Goal: Task Accomplishment & Management: Use online tool/utility

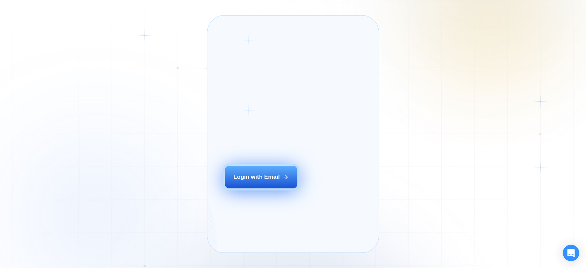
click at [262, 181] on div "Login with Email" at bounding box center [256, 177] width 46 height 8
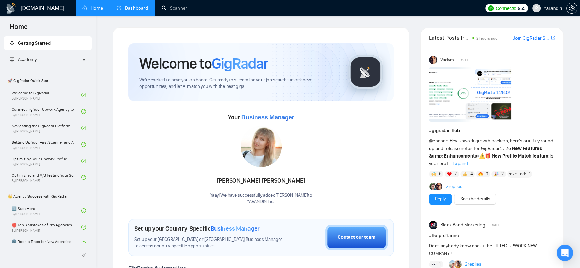
click at [129, 5] on link "Dashboard" at bounding box center [132, 8] width 31 height 6
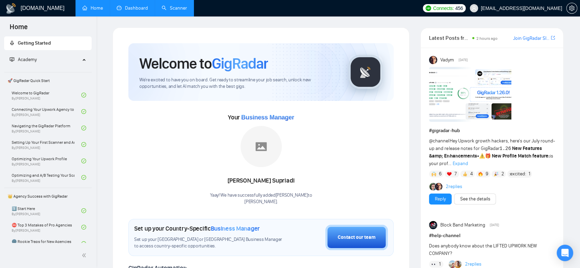
click at [118, 11] on link "Dashboard" at bounding box center [132, 8] width 31 height 6
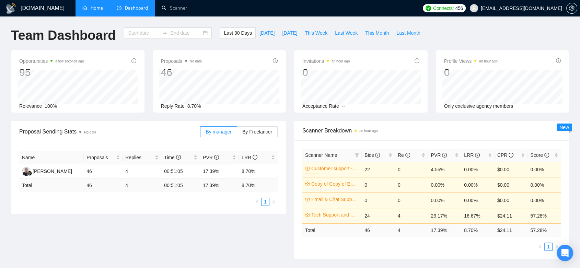
type input "2025-07-22"
type input "2025-08-21"
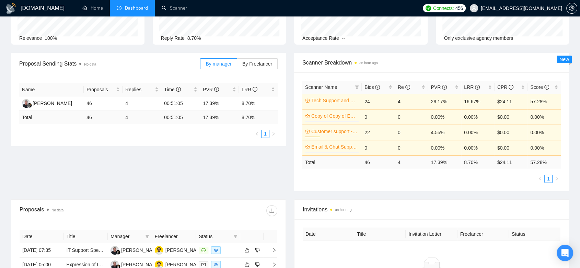
scroll to position [30, 0]
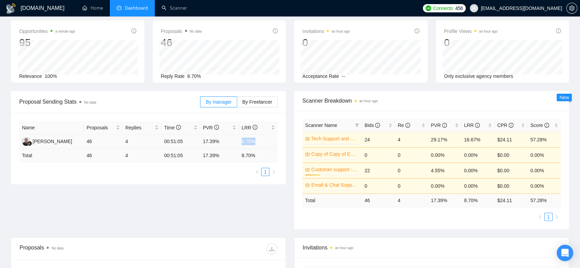
drag, startPoint x: 255, startPoint y: 142, endPoint x: 241, endPoint y: 139, distance: 14.3
click at [241, 139] on td "8.70%" at bounding box center [258, 142] width 39 height 14
copy td "8.70%"
drag, startPoint x: 225, startPoint y: 139, endPoint x: 198, endPoint y: 139, distance: 27.5
click at [198, 139] on tr "Rudy Supriyadi 46 4 00:51:05 17.39% 8.70%" at bounding box center [148, 142] width 259 height 14
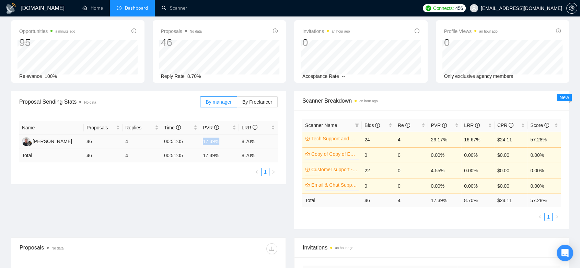
copy tr "17.39%"
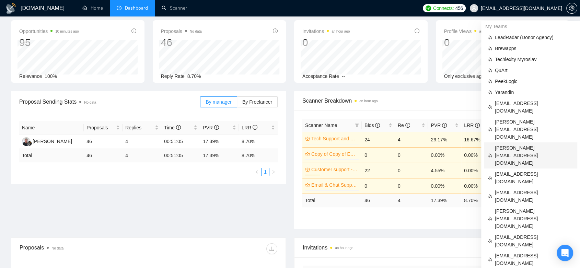
click at [517, 144] on span "alex@growmyads.com" at bounding box center [534, 155] width 78 height 23
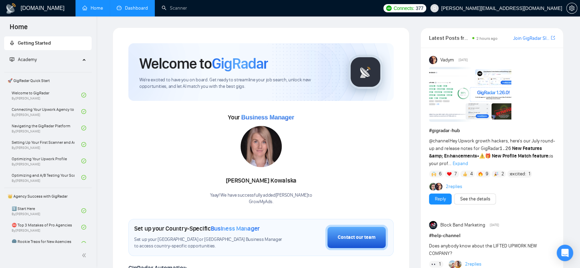
click at [144, 11] on link "Dashboard" at bounding box center [132, 8] width 31 height 6
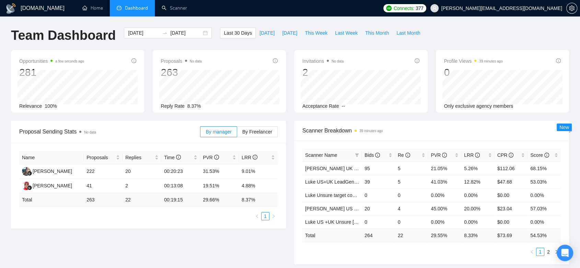
scroll to position [38, 0]
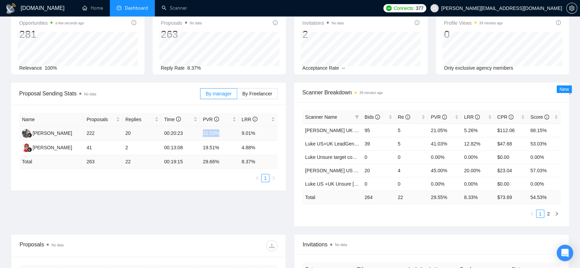
drag, startPoint x: 212, startPoint y: 132, endPoint x: 203, endPoint y: 131, distance: 8.3
click at [203, 131] on td "31.53%" at bounding box center [219, 133] width 39 height 14
copy td "31.53%"
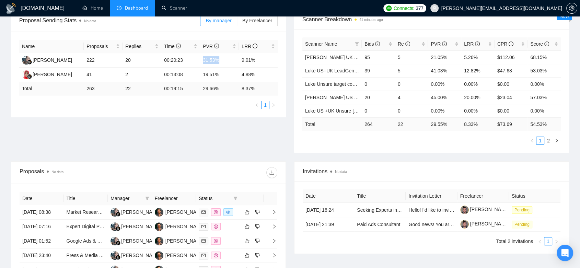
scroll to position [0, 0]
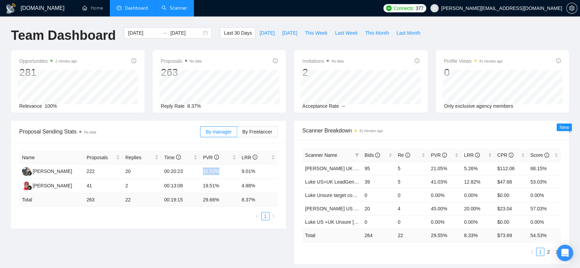
click at [179, 8] on link "Scanner" at bounding box center [174, 8] width 25 height 6
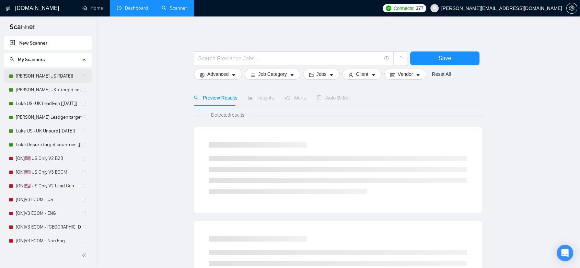
click at [54, 79] on link "Luke Ecom US [Aug24]" at bounding box center [49, 76] width 66 height 14
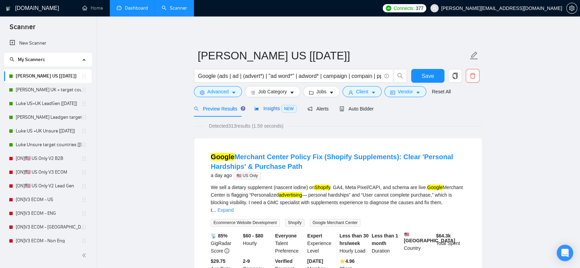
click at [275, 110] on span "Insights NEW" at bounding box center [275, 108] width 42 height 5
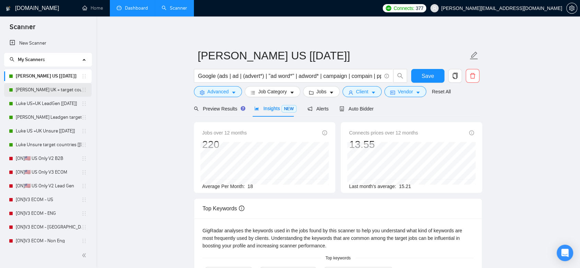
click at [52, 91] on link "Luke Ecom UK + target countries [Aug24]" at bounding box center [49, 90] width 66 height 14
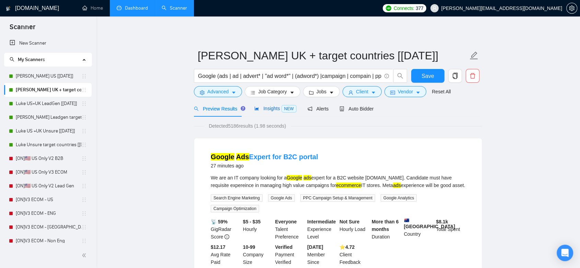
click at [269, 111] on span "Insights NEW" at bounding box center [275, 108] width 42 height 5
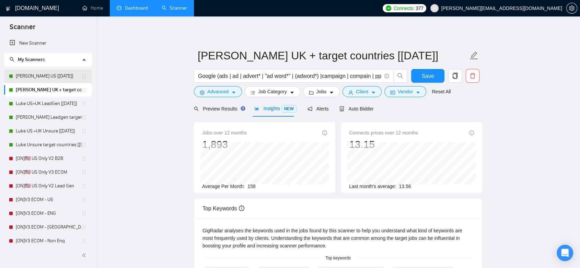
click at [53, 78] on link "Luke Ecom US [Aug24]" at bounding box center [49, 76] width 66 height 14
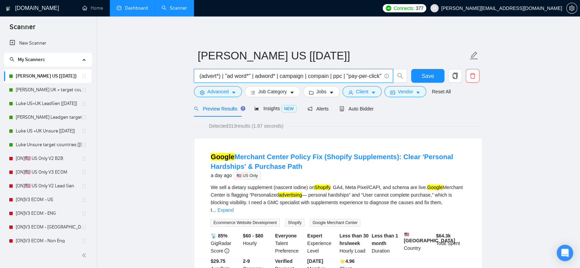
scroll to position [0, 47]
drag, startPoint x: 304, startPoint y: 76, endPoint x: 382, endPoint y: 79, distance: 78.0
click at [382, 79] on span "Google (ads | ad | (advert*) | "ad word*" | adword* | campaign | compain | ppc …" at bounding box center [293, 76] width 199 height 14
click at [224, 93] on span "Advanced" at bounding box center [217, 92] width 21 height 8
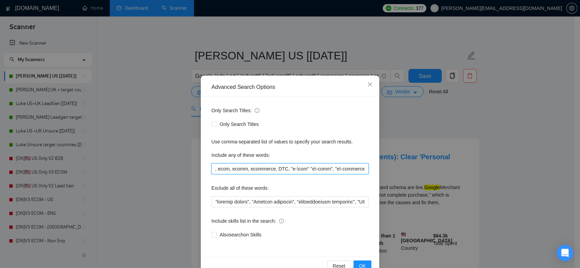
scroll to position [0, 266]
drag, startPoint x: 216, startPoint y: 169, endPoint x: 367, endPoint y: 171, distance: 151.8
click at [367, 171] on div "Only Search Titles: Only Search Titles Use comma-separated list of values to sp…" at bounding box center [290, 177] width 174 height 160
click at [396, 130] on div "Advanced Search Options Only Search Titles: Only Search Titles Use comma-separa…" at bounding box center [290, 134] width 580 height 268
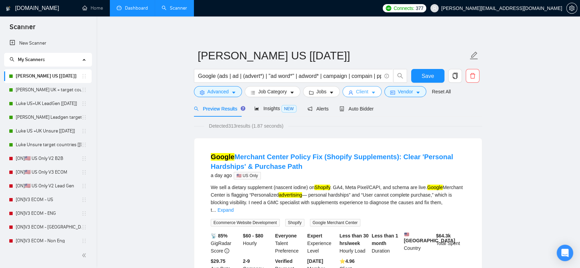
click at [365, 93] on span "Client" at bounding box center [362, 92] width 12 height 8
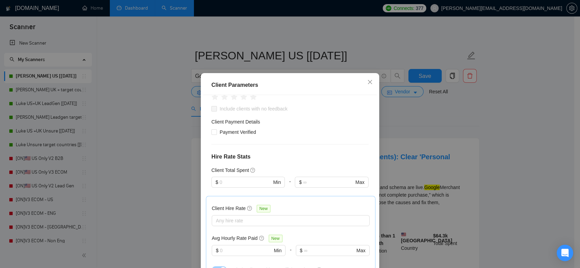
scroll to position [229, 0]
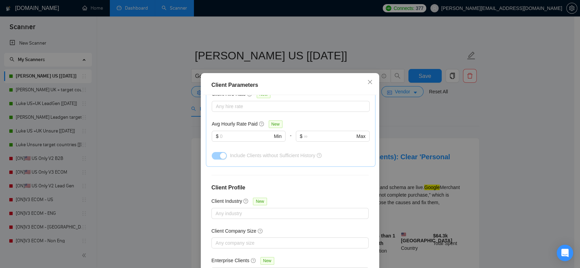
click at [466, 128] on div "Client Parameters Client Location Include Client Countries United States Exclud…" at bounding box center [290, 134] width 580 height 268
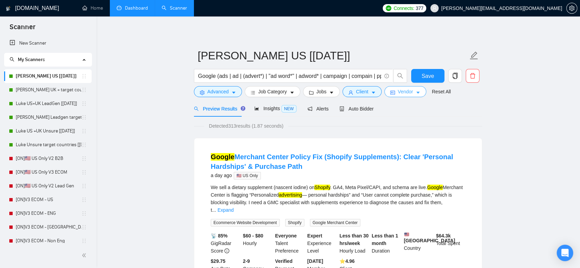
click at [406, 93] on span "Vendor" at bounding box center [405, 92] width 15 height 8
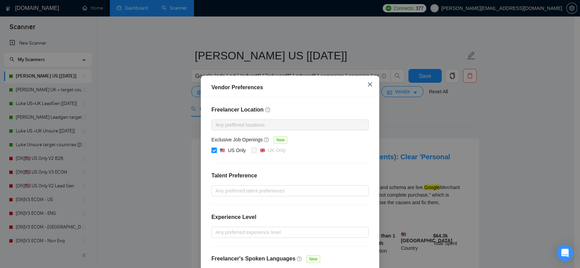
click at [367, 86] on icon "close" at bounding box center [369, 84] width 5 height 5
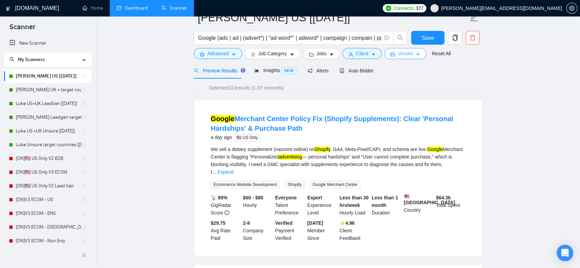
scroll to position [0, 0]
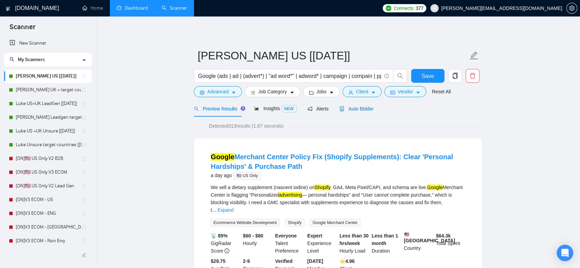
click at [365, 111] on span "Auto Bidder" at bounding box center [357, 108] width 34 height 5
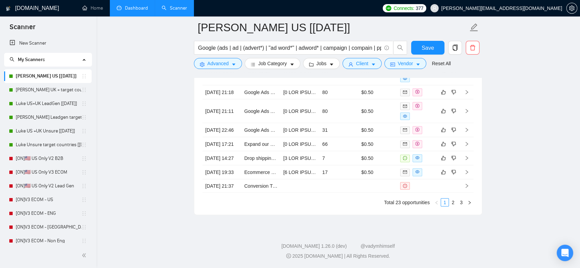
scroll to position [1371, 0]
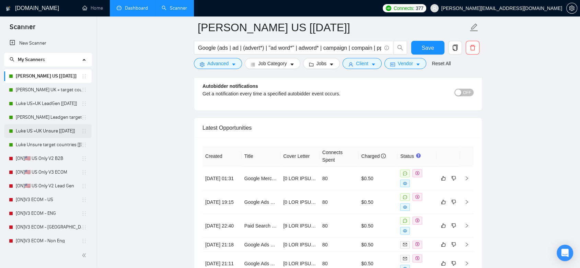
click at [44, 130] on link "Luke US +UK Unsure [Aug24]" at bounding box center [49, 131] width 66 height 14
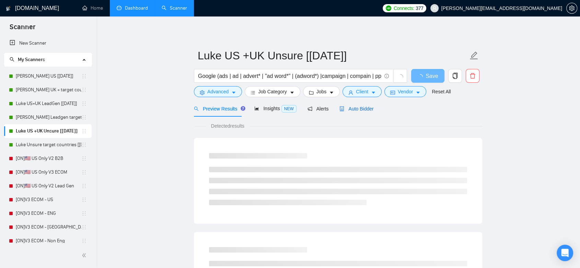
click at [361, 111] on span "Auto Bidder" at bounding box center [357, 108] width 34 height 5
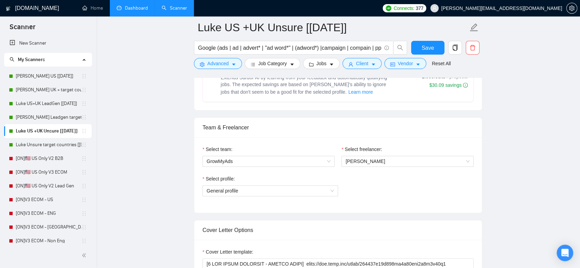
scroll to position [229, 0]
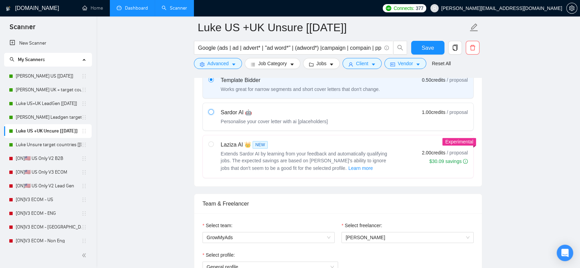
click at [210, 111] on input "radio" at bounding box center [210, 111] width 5 height 5
radio input "true"
radio input "false"
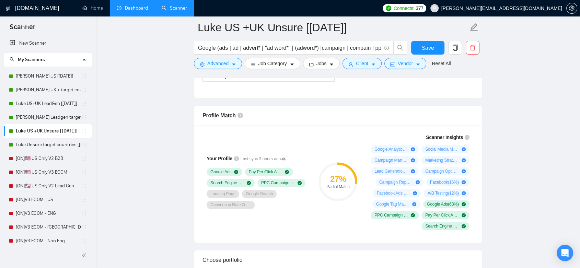
scroll to position [343, 0]
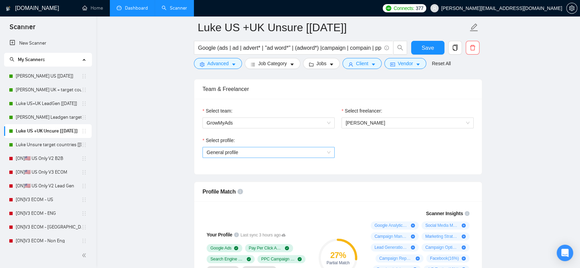
click at [304, 149] on span "General profile" at bounding box center [269, 152] width 124 height 10
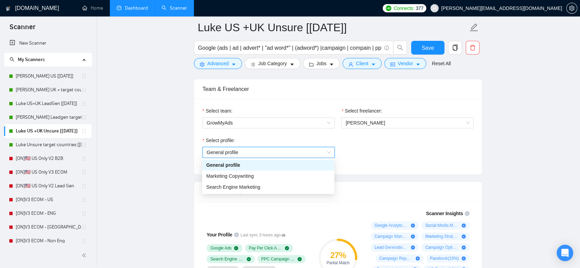
click at [409, 161] on div "Select profile: General profile General profile" at bounding box center [338, 152] width 278 height 30
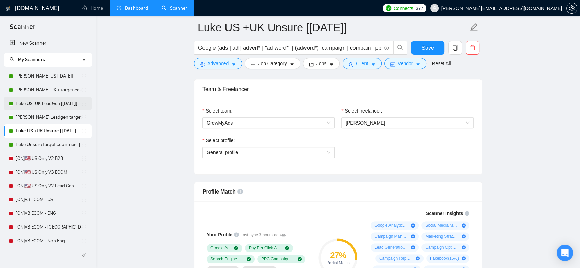
click at [46, 105] on link "Luke US+UK LeadGen [Aug24]" at bounding box center [49, 104] width 66 height 14
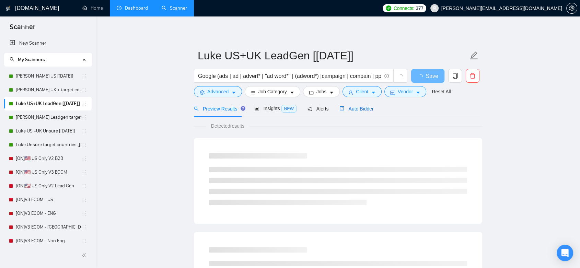
click at [351, 109] on span "Auto Bidder" at bounding box center [357, 108] width 34 height 5
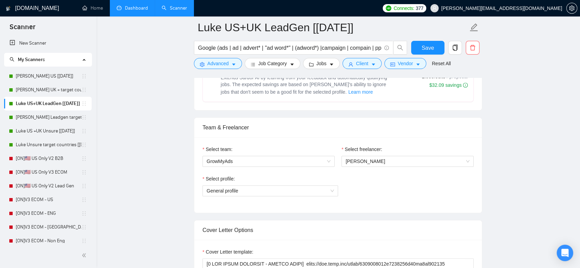
scroll to position [343, 0]
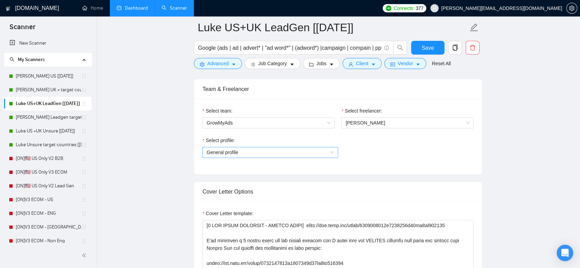
click at [333, 149] on span "General profile" at bounding box center [270, 152] width 127 height 10
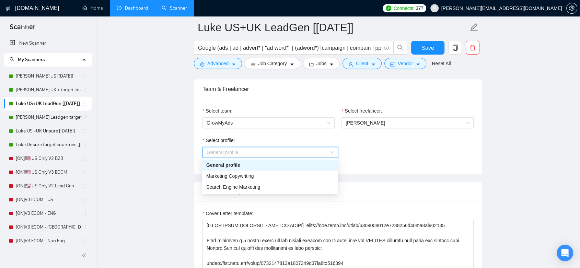
click at [384, 164] on div "Select profile: General profile" at bounding box center [338, 152] width 271 height 30
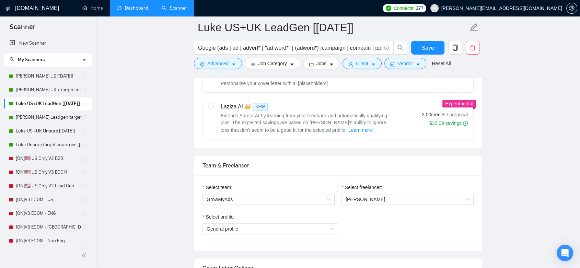
scroll to position [229, 0]
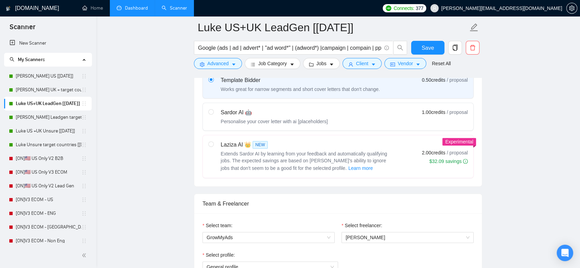
click at [215, 112] on div "Sardor AI 🤖 Personalise your cover letter with ai [placeholders]" at bounding box center [267, 117] width 119 height 16
click at [213, 112] on input "radio" at bounding box center [210, 111] width 5 height 5
radio input "true"
radio input "false"
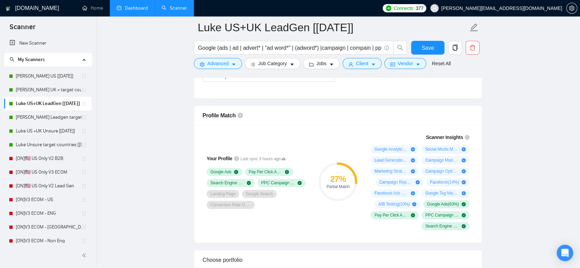
scroll to position [305, 0]
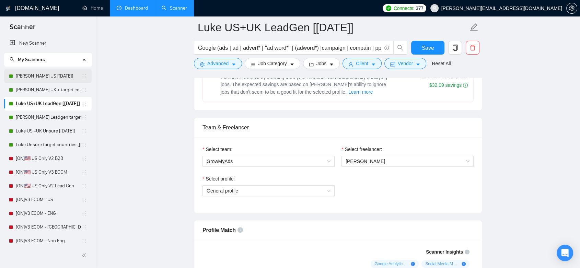
click at [50, 75] on link "Luke Ecom US [Aug24]" at bounding box center [49, 76] width 66 height 14
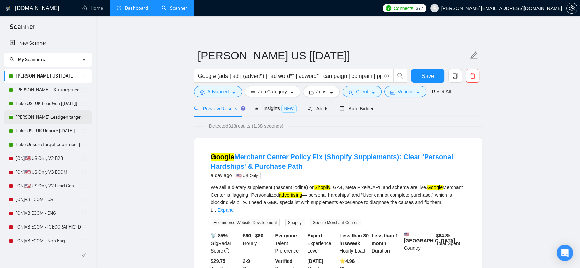
click at [36, 123] on link "Luke Leadgen target countries [Aug24]" at bounding box center [49, 118] width 66 height 14
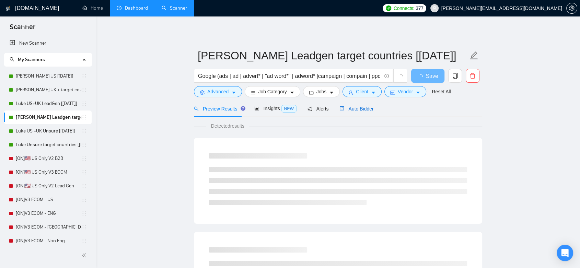
click at [362, 110] on span "Auto Bidder" at bounding box center [357, 108] width 34 height 5
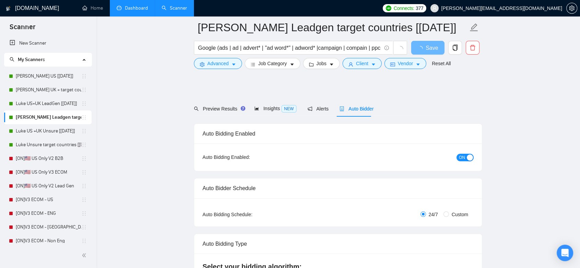
scroll to position [114, 0]
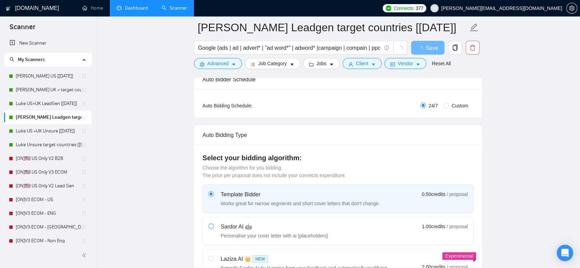
click at [214, 228] on div "Sardor AI 🤖 Personalise your cover letter with ai [placeholders]" at bounding box center [267, 231] width 119 height 16
click at [213, 228] on input "radio" at bounding box center [210, 226] width 5 height 5
radio input "true"
radio input "false"
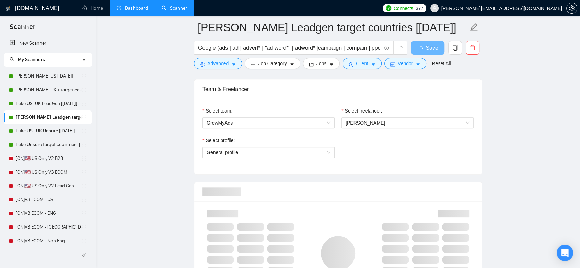
scroll to position [420, 0]
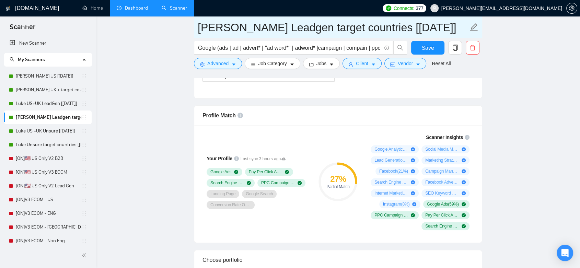
click at [126, 10] on link "Dashboard" at bounding box center [132, 8] width 31 height 6
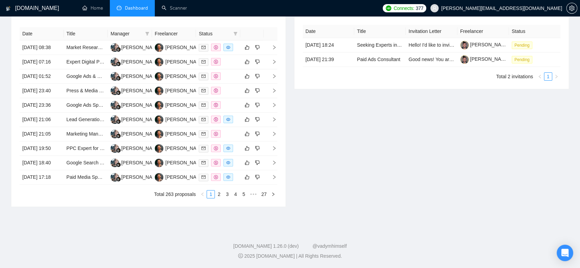
type input "2025-07-22"
type input "2025-08-21"
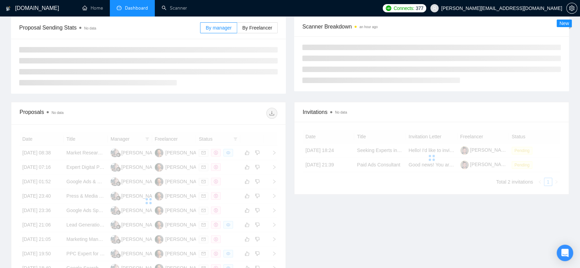
scroll to position [13, 0]
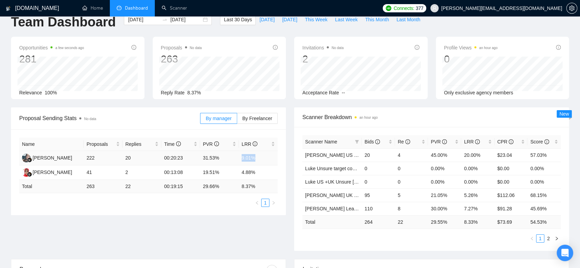
drag, startPoint x: 258, startPoint y: 158, endPoint x: 235, endPoint y: 160, distance: 22.8
click at [235, 160] on tr "Marina Cherepanova 222 20 00:20:23 31.53% 9.01%" at bounding box center [148, 158] width 259 height 14
copy tr "9.01%"
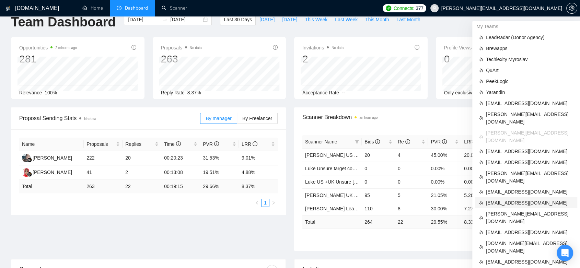
click at [511, 199] on span "talhanoman61@gmail.com" at bounding box center [529, 203] width 87 height 8
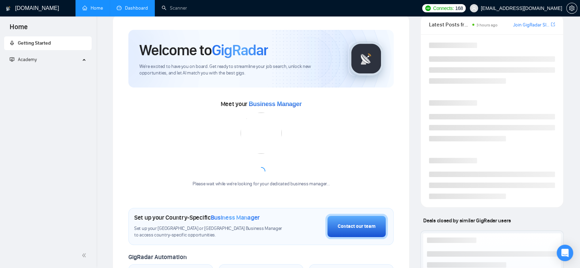
scroll to position [110, 0]
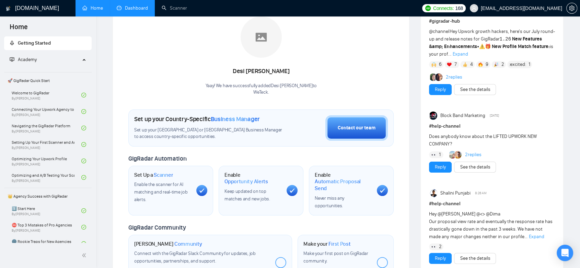
click at [132, 8] on link "Dashboard" at bounding box center [132, 8] width 31 height 6
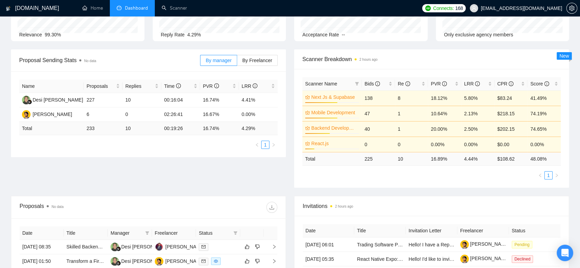
scroll to position [33, 0]
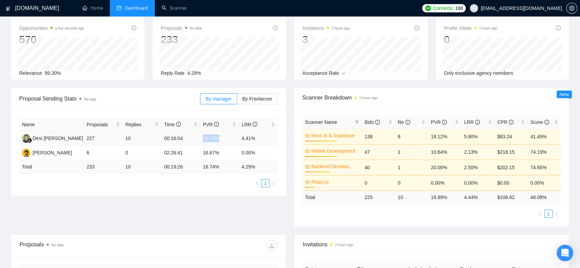
drag, startPoint x: 220, startPoint y: 139, endPoint x: 201, endPoint y: 139, distance: 18.9
click at [201, 139] on td "16.74%" at bounding box center [219, 139] width 39 height 14
copy td "16.74%"
drag, startPoint x: 243, startPoint y: 138, endPoint x: 239, endPoint y: 138, distance: 4.5
click at [239, 138] on td "4.41%" at bounding box center [258, 139] width 39 height 14
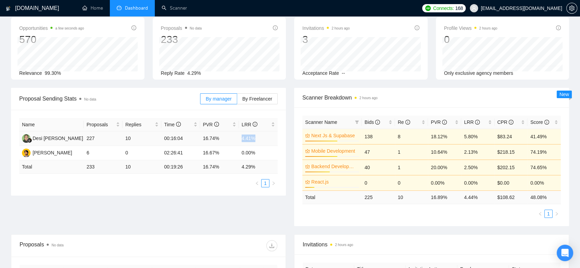
copy td "4.41%"
